Goal: Find specific page/section: Find specific page/section

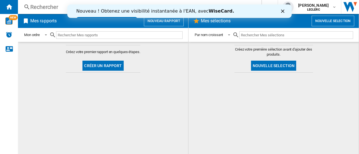
click at [40, 5] on div "Rechercher" at bounding box center [138, 7] width 216 height 8
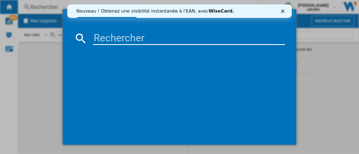
click at [113, 35] on input at bounding box center [189, 38] width 192 height 13
paste input "[CREDIT_CARD_NUMBER]"
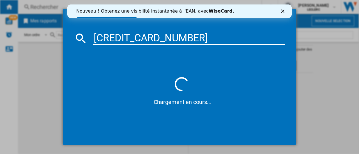
type input "[CREDIT_CARD_NUMBER]"
click at [283, 12] on polygon "Fermer" at bounding box center [282, 11] width 3 height 3
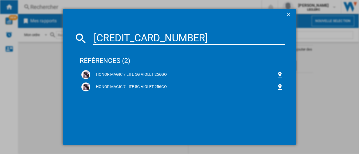
click at [163, 77] on div "HONOR MAGIC 7 LITE 5G VIOLET 256GO" at bounding box center [183, 75] width 186 height 6
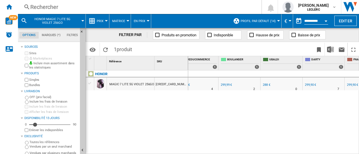
scroll to position [0, 165]
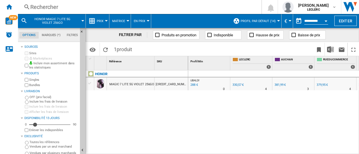
click at [38, 9] on div "Rechercher" at bounding box center [138, 7] width 216 height 8
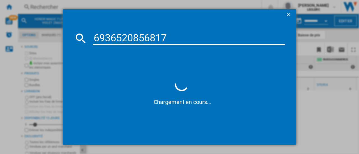
type input "6936520856817"
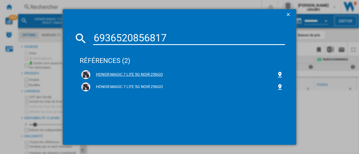
click at [162, 75] on div "HONOR MAGIC 7 LITE 5G NOIR 256GO" at bounding box center [183, 75] width 186 height 6
